Goal: Task Accomplishment & Management: Use online tool/utility

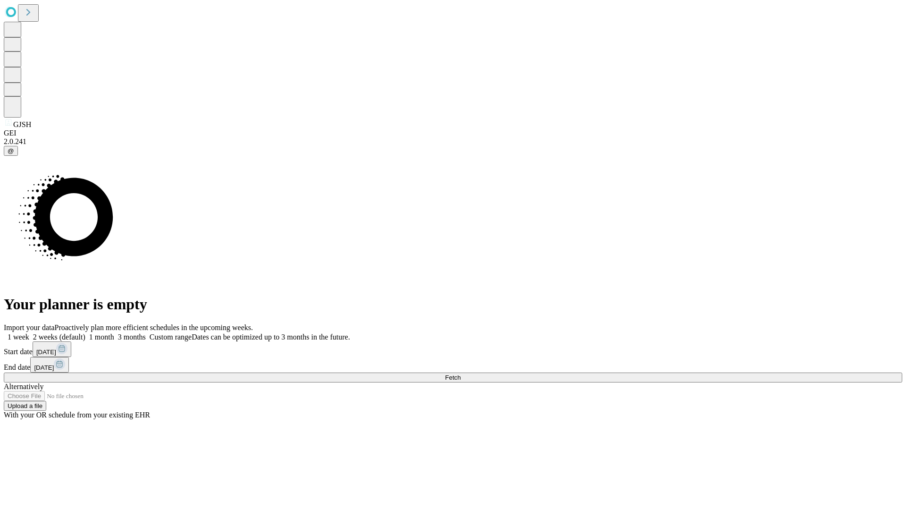
click at [460, 374] on span "Fetch" at bounding box center [453, 377] width 16 height 7
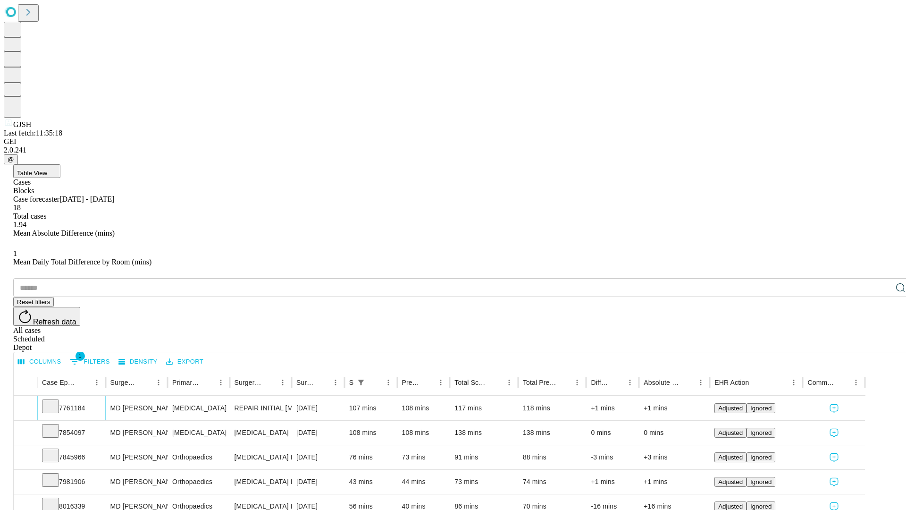
click at [55, 401] on icon at bounding box center [50, 405] width 9 height 9
